Goal: Check status

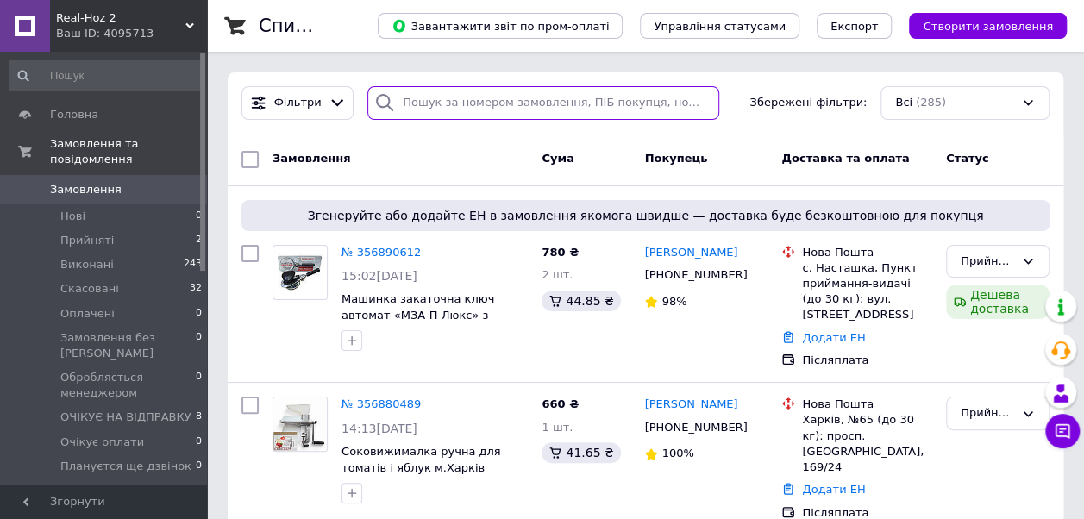
click at [435, 102] on input "search" at bounding box center [543, 103] width 352 height 34
paste input "0504841656014"
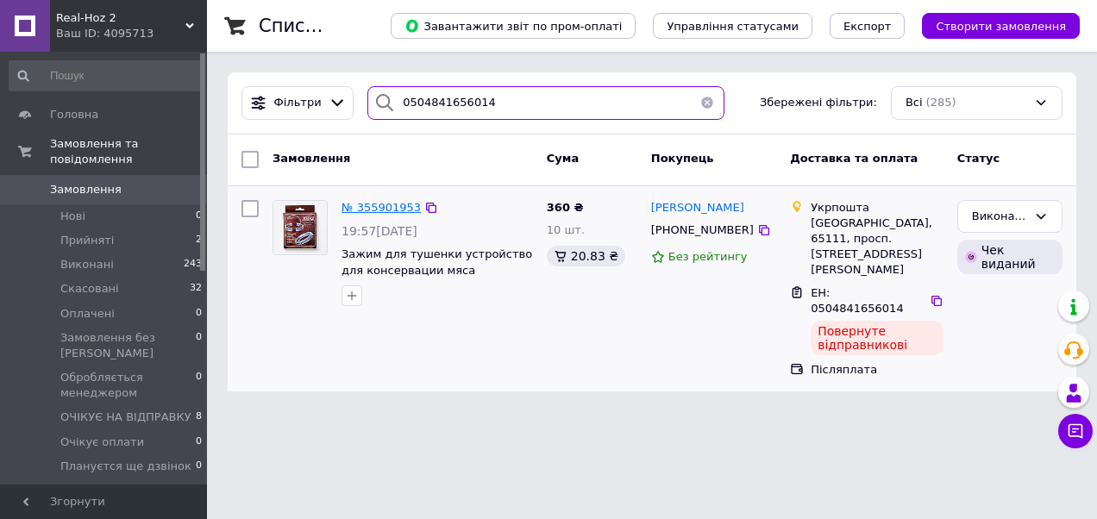
type input "0504841656014"
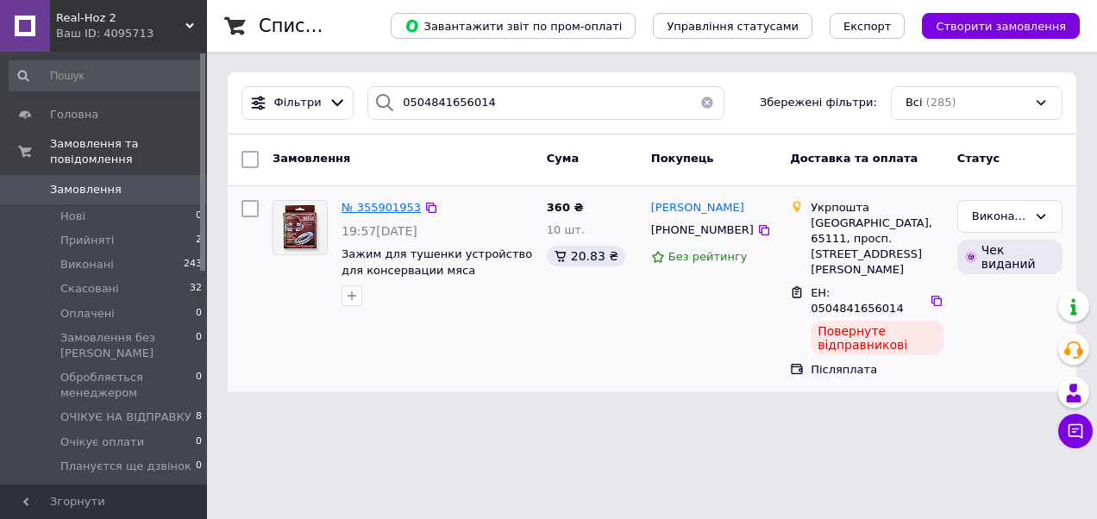
click at [379, 204] on span "№ 355901953" at bounding box center [380, 207] width 79 height 13
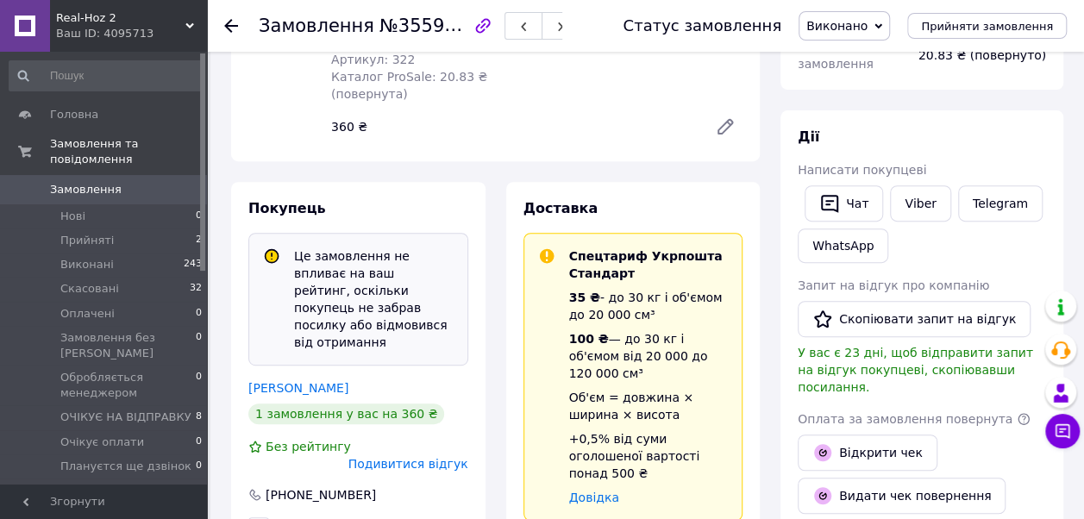
scroll to position [345, 0]
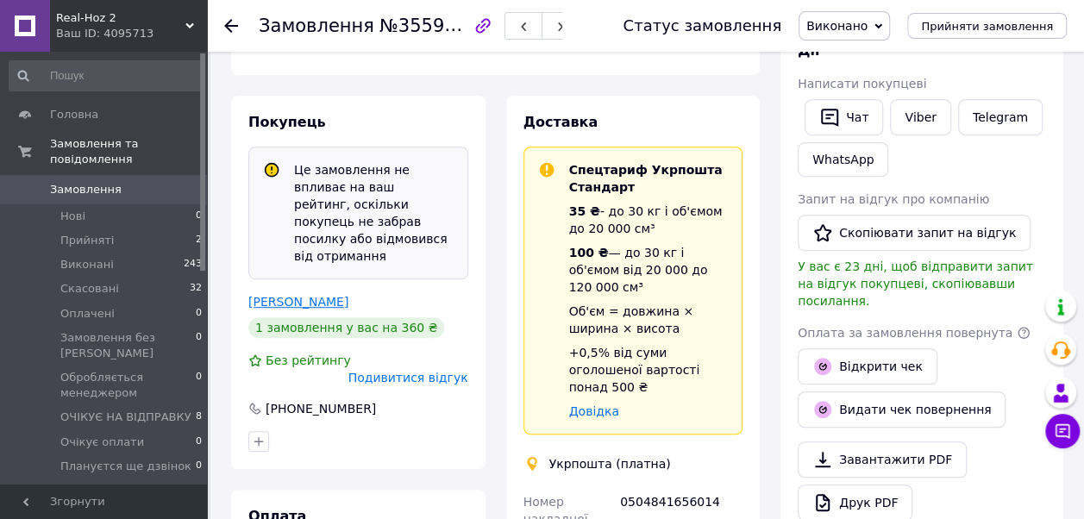
click at [333, 295] on link "[PERSON_NAME]" at bounding box center [298, 302] width 100 height 14
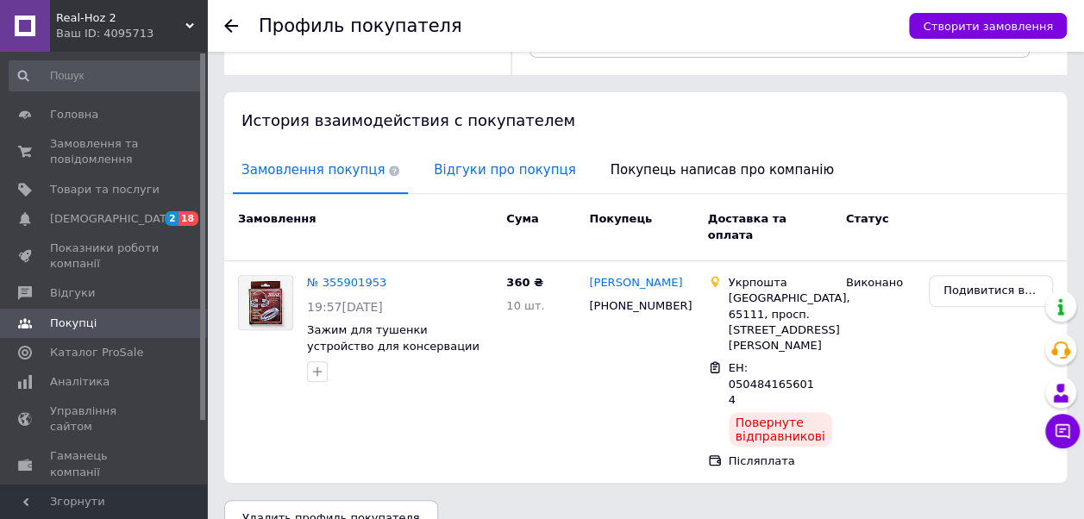
click at [472, 168] on span "Відгуки про покупця" at bounding box center [504, 170] width 159 height 44
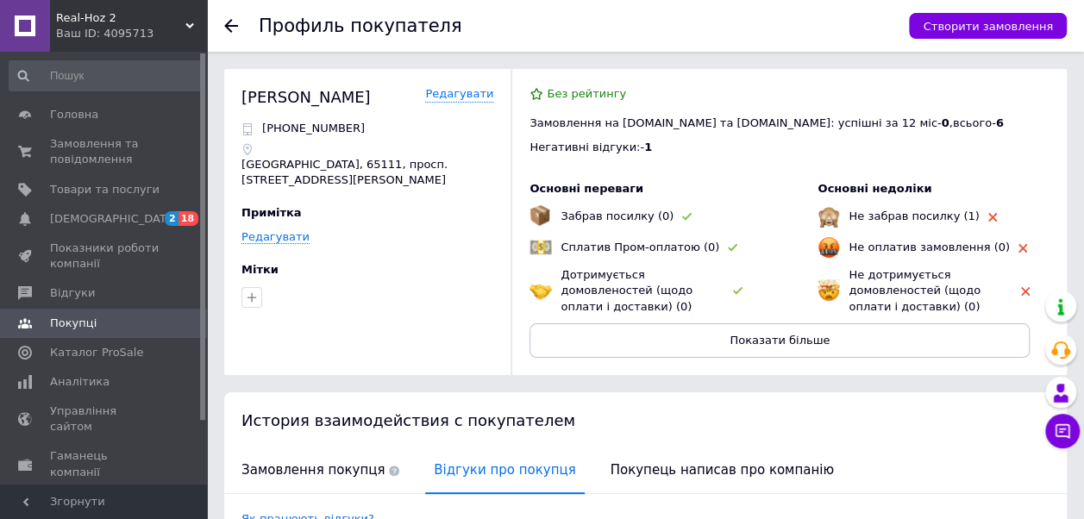
click at [228, 26] on use at bounding box center [231, 26] width 14 height 14
